Goal: Transaction & Acquisition: Purchase product/service

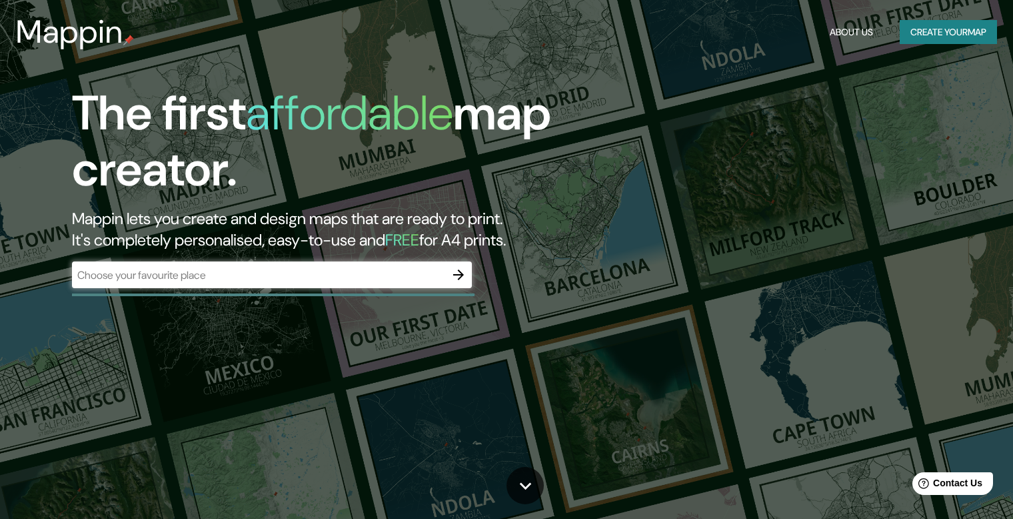
click at [257, 291] on div "The first affordable map creator. Mappin lets you create and design maps that a…" at bounding box center [325, 193] width 608 height 216
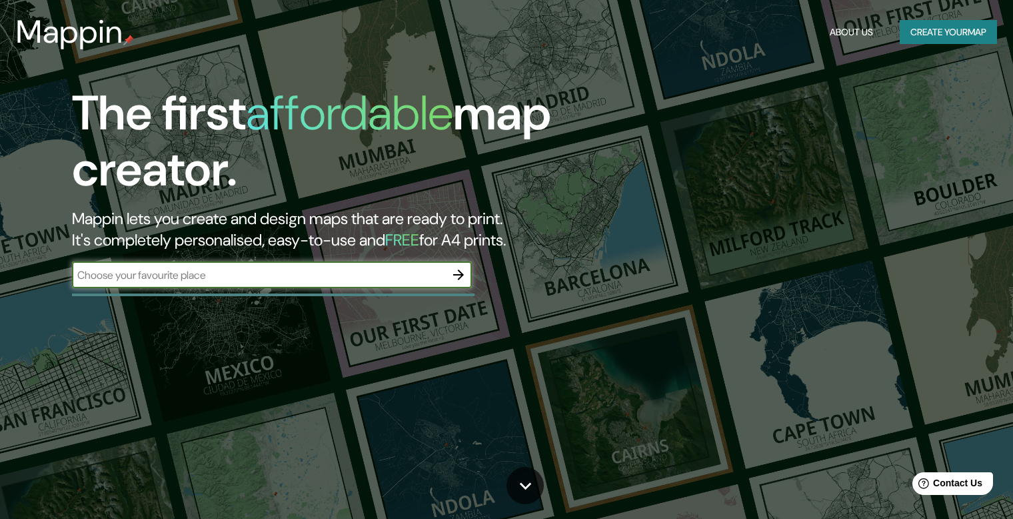
click at [341, 277] on input "text" at bounding box center [258, 274] width 373 height 15
type input "huamancaca chico"
click at [461, 279] on icon "button" at bounding box center [459, 275] width 16 height 16
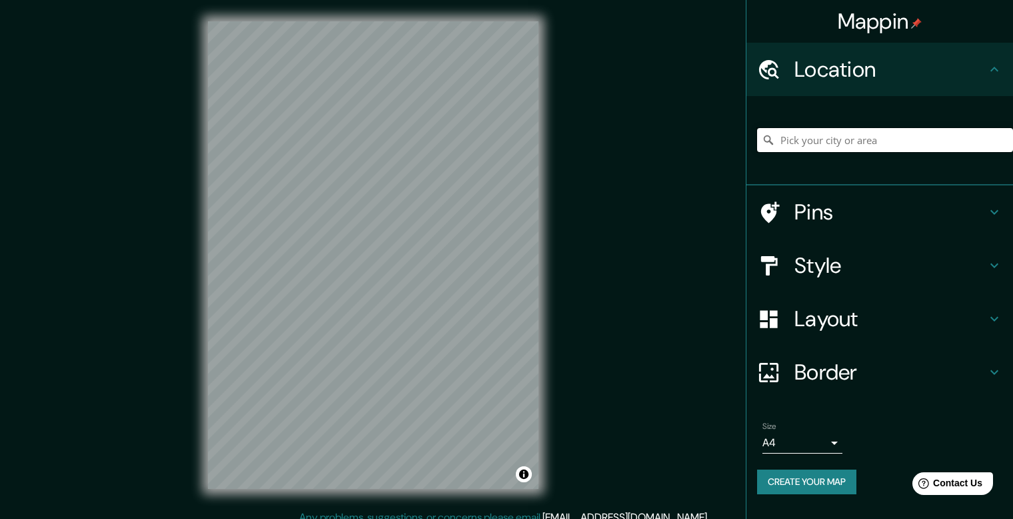
click at [853, 145] on input "Pick your city or area" at bounding box center [885, 140] width 256 height 24
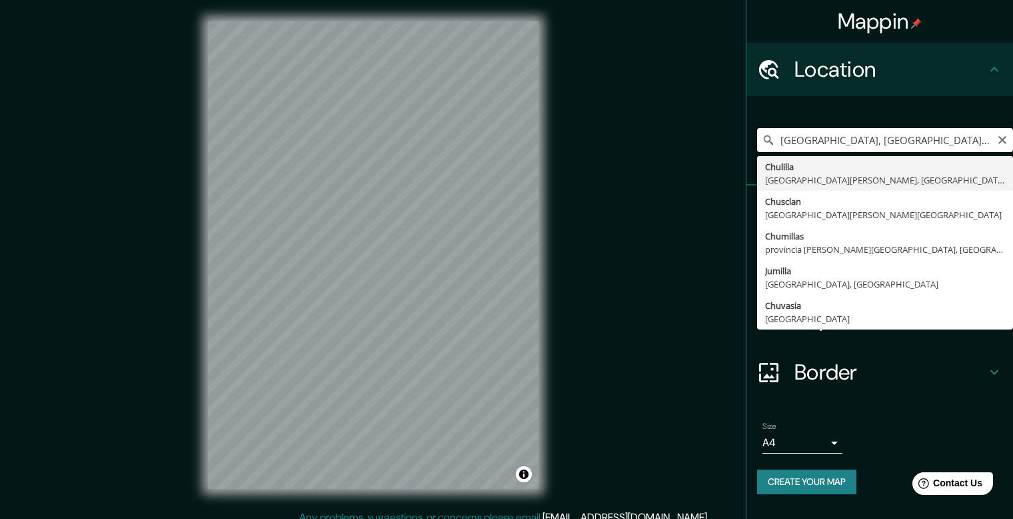
click at [841, 137] on input "Chulilla, provincia de Valencia, España" at bounding box center [885, 140] width 256 height 24
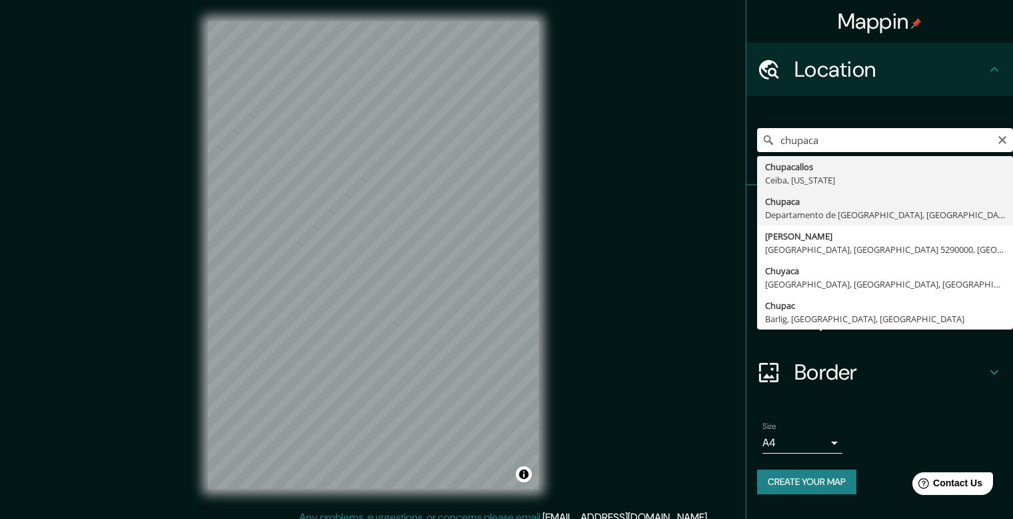
type input "Chupaca, Departamento de Junín, Perú"
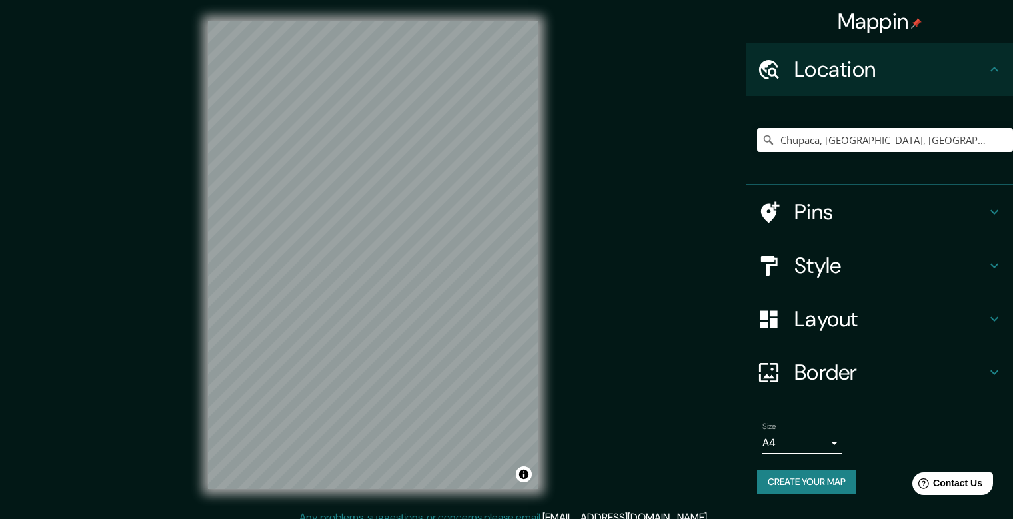
click at [777, 477] on button "Create your map" at bounding box center [806, 481] width 99 height 25
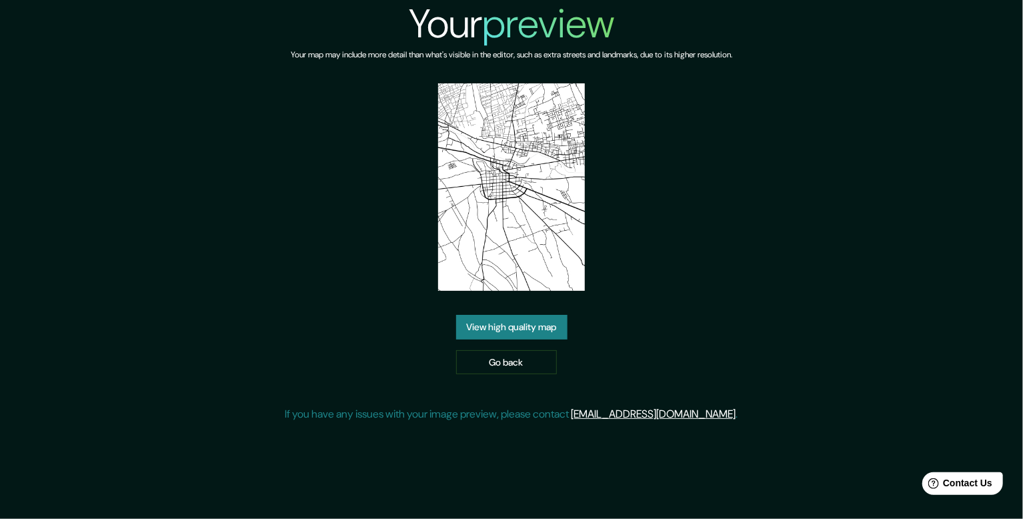
click at [531, 331] on link "View high quality map" at bounding box center [511, 327] width 111 height 25
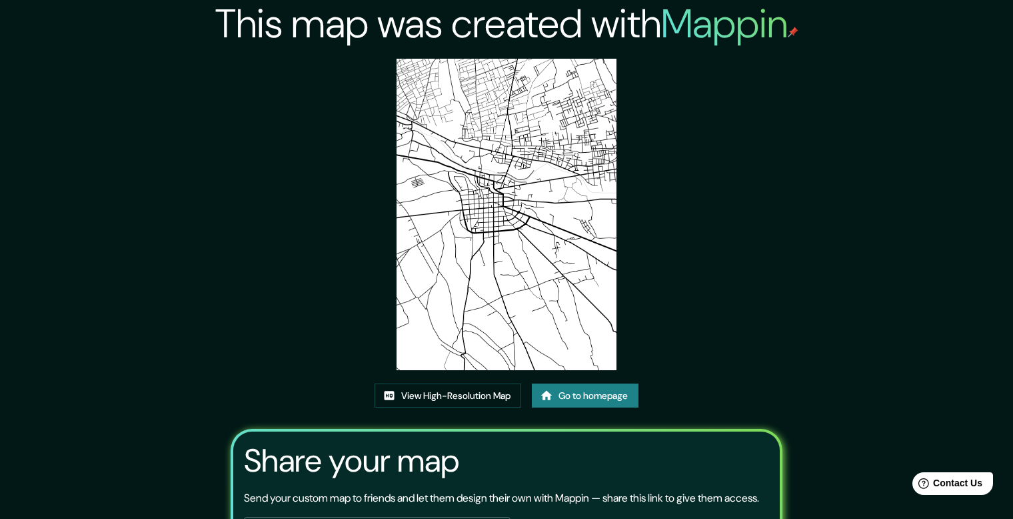
click at [506, 210] on img at bounding box center [507, 214] width 220 height 311
click at [453, 393] on link "View High-Resolution Map" at bounding box center [448, 395] width 147 height 25
